Goal: Transaction & Acquisition: Purchase product/service

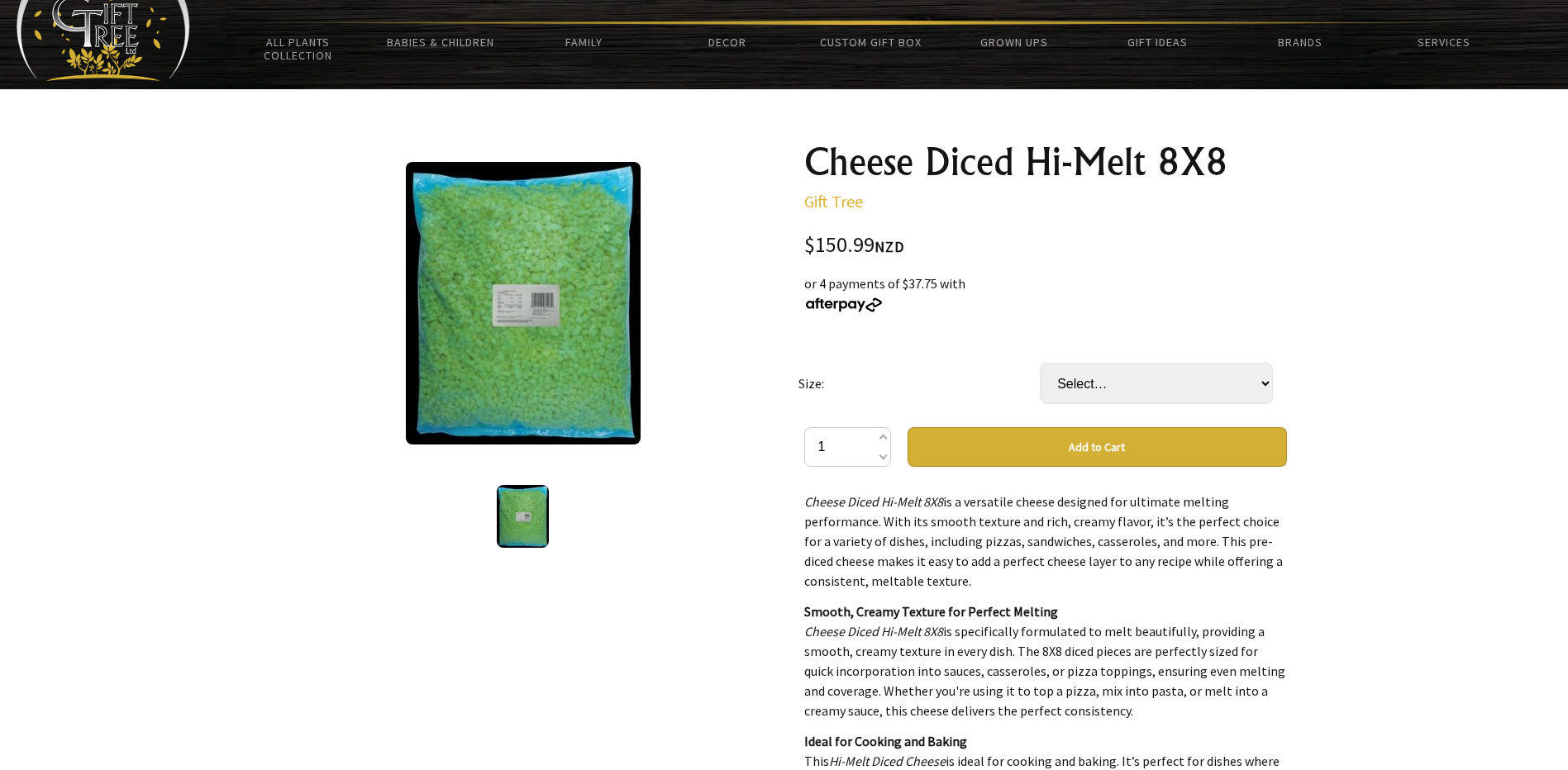
scroll to position [132, 0]
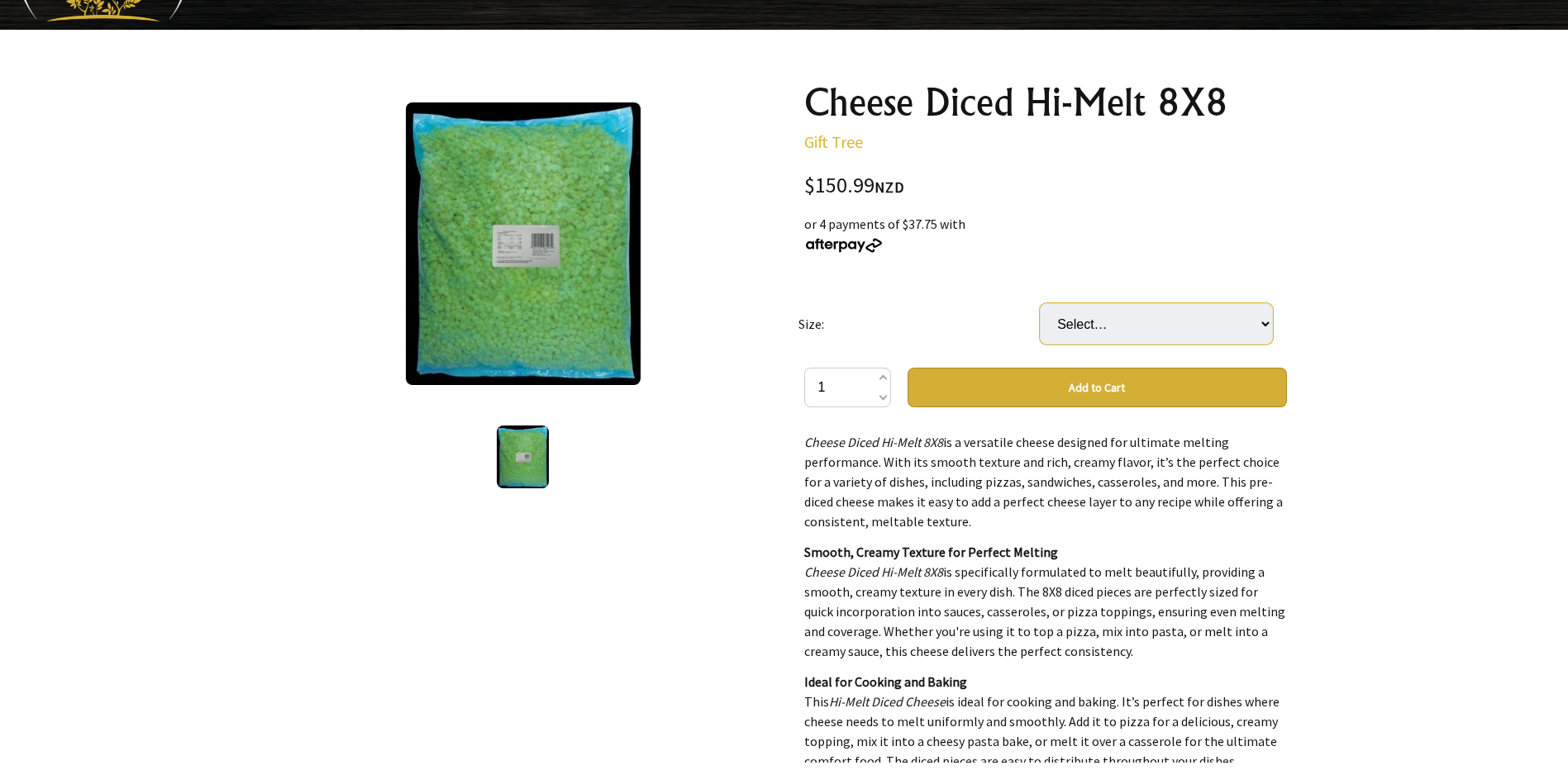
click at [1262, 319] on select "Select… Bag (5KG) Carton ( 2 Bag) (+ $150.99)" at bounding box center [1156, 323] width 233 height 41
select select "Bag (5KG)"
click at [1039, 303] on select "Select… Bag (5KG) Carton ( 2 Bag) (+ $150.99)" at bounding box center [1156, 323] width 233 height 41
click at [1238, 320] on select "Select… Bag (5KG) Carton ( 2 Bag) (+ $150.99)" at bounding box center [1156, 323] width 233 height 41
select select "Carton ( 2 Bag)"
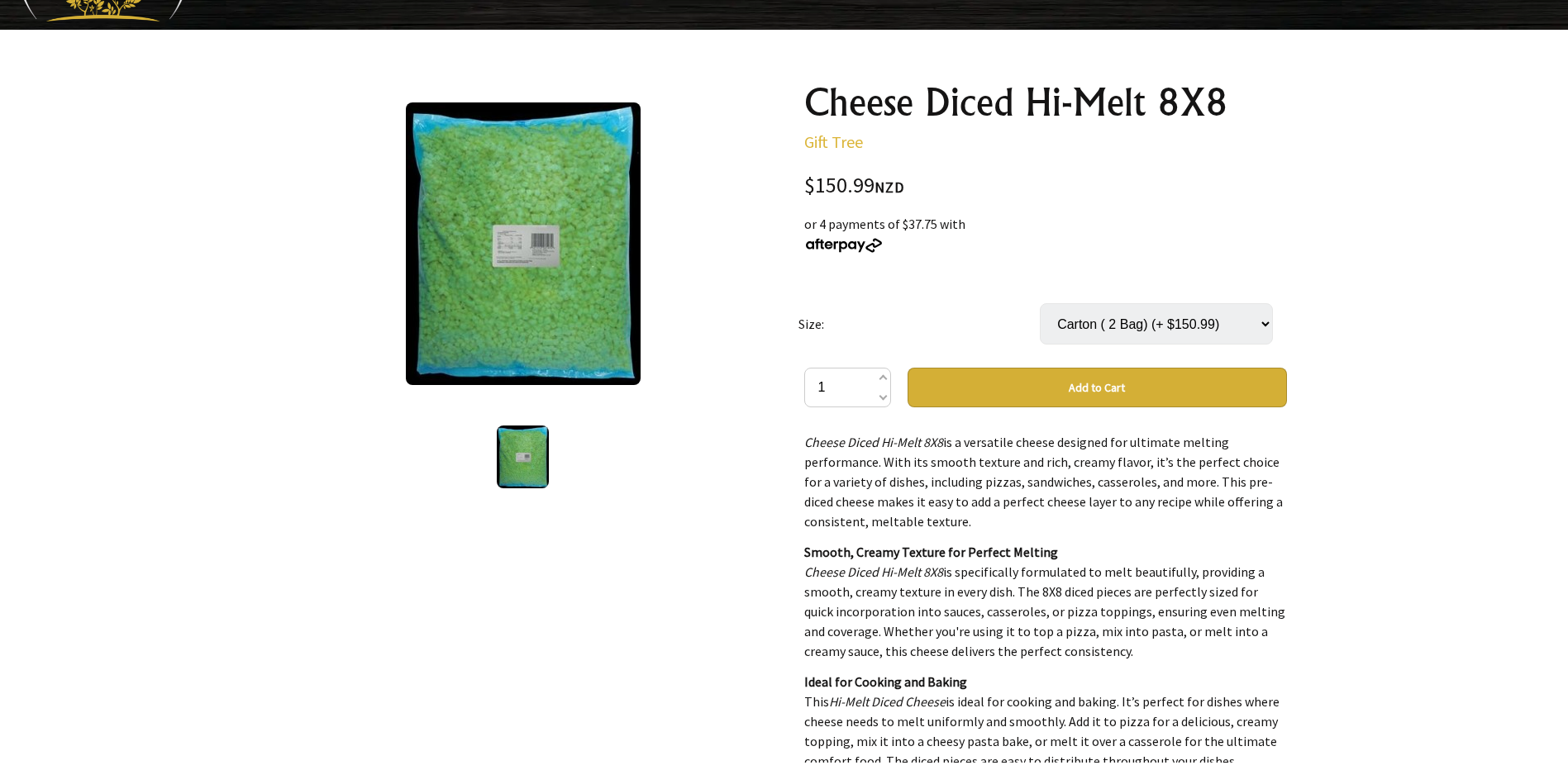
click at [1039, 303] on select "Select… Bag (5KG) Carton ( 2 Bag) (+ $150.99)" at bounding box center [1156, 323] width 233 height 41
click at [1261, 318] on select "Select… Bag (5KG) Carton ( 2 Bag) (+ $150.99)" at bounding box center [1156, 323] width 233 height 41
select select "Bag (5KG)"
click at [1039, 303] on select "Select… Bag (5KG) Carton ( 2 Bag) (+ $150.99)" at bounding box center [1156, 323] width 233 height 41
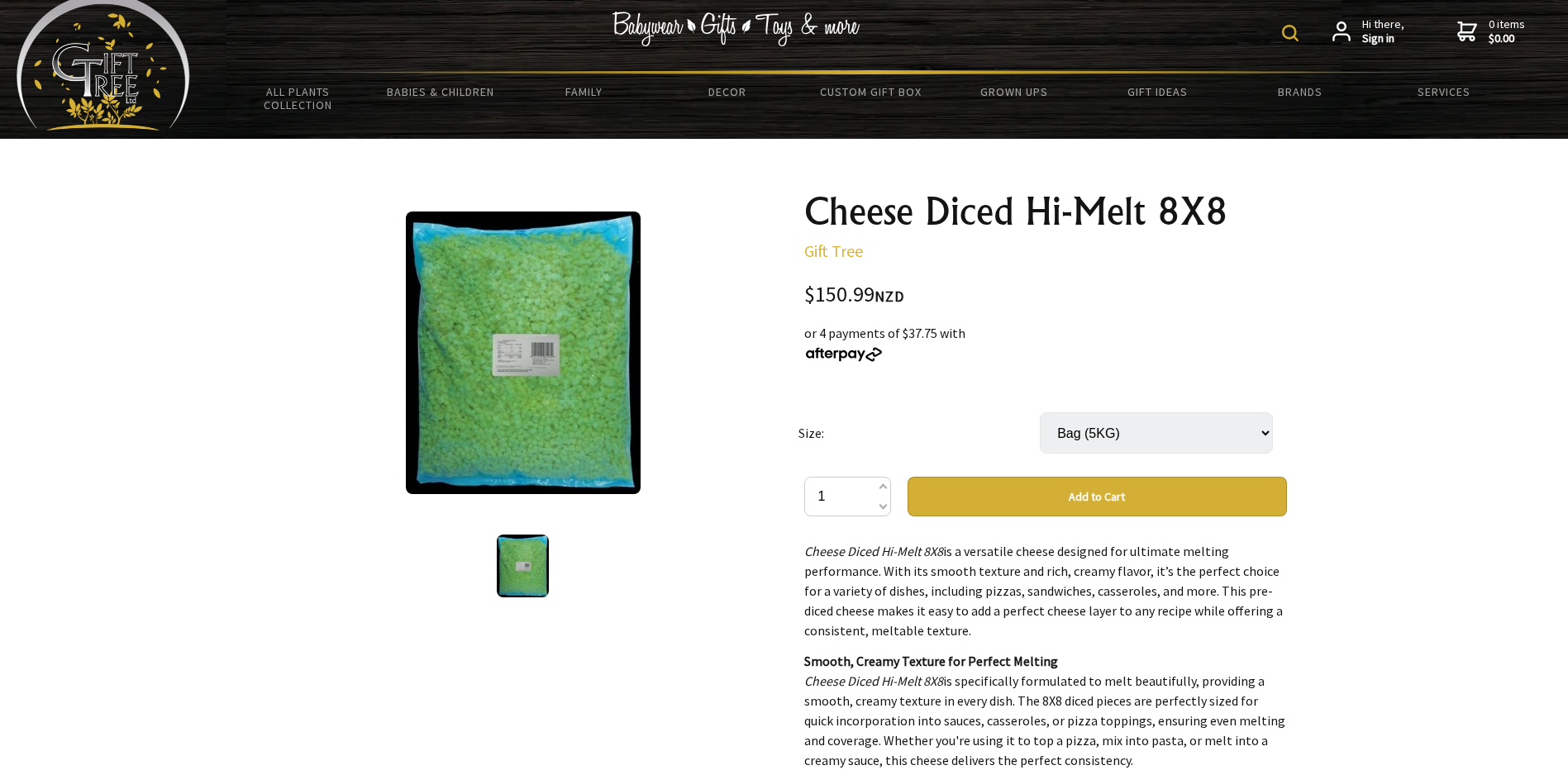
scroll to position [0, 0]
